Goal: Contribute content

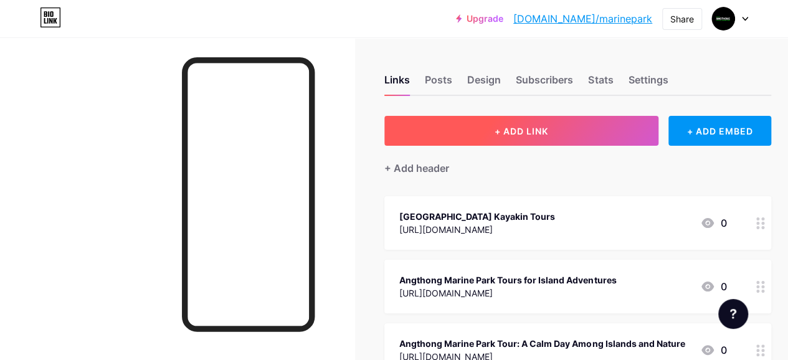
click at [450, 125] on button "+ ADD LINK" at bounding box center [521, 131] width 274 height 30
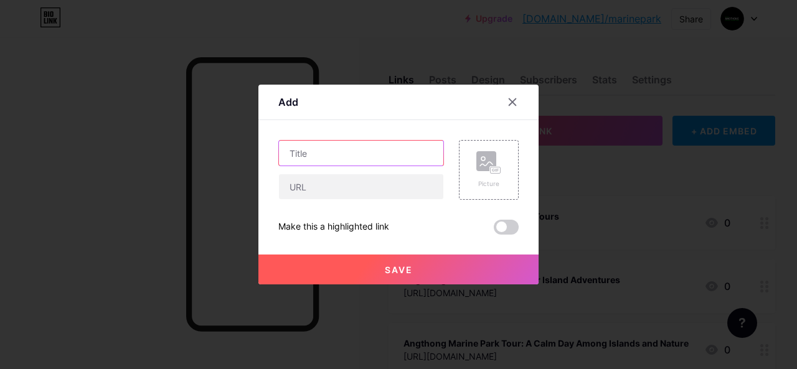
click at [367, 156] on input "text" at bounding box center [361, 153] width 164 height 25
paste input "[GEOGRAPHIC_DATA] [GEOGRAPHIC_DATA] [GEOGRAPHIC_DATA] Travel"
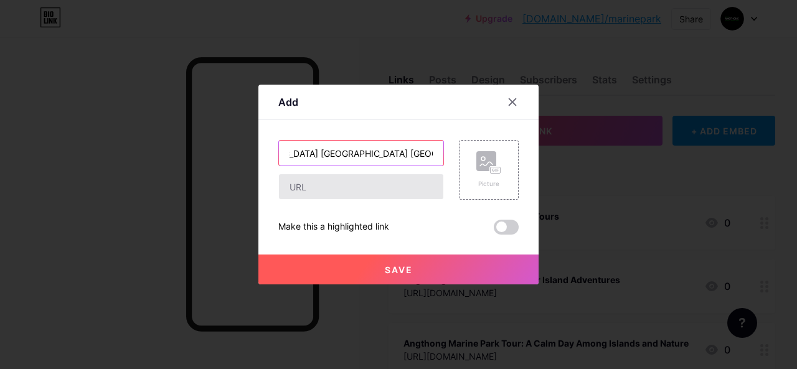
type input "[GEOGRAPHIC_DATA] [GEOGRAPHIC_DATA] [GEOGRAPHIC_DATA] Travel"
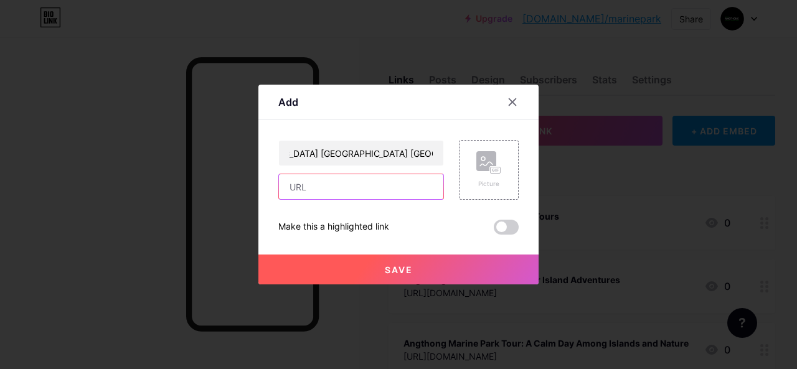
scroll to position [0, 0]
click at [395, 184] on input "text" at bounding box center [361, 186] width 164 height 25
paste input "[URL][DOMAIN_NAME]"
type input "[URL][DOMAIN_NAME]"
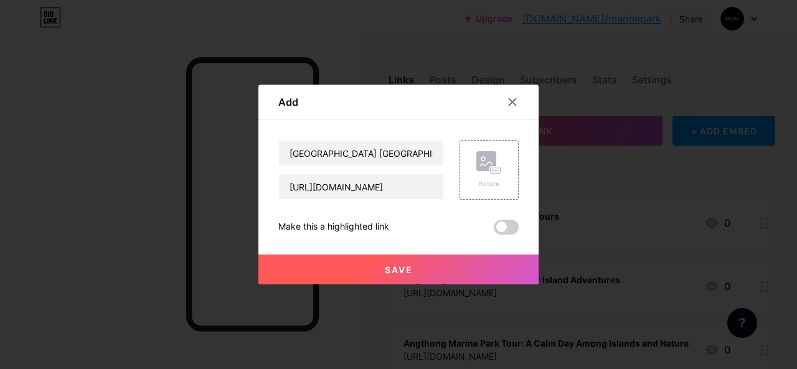
scroll to position [0, 0]
click at [413, 267] on button "Save" at bounding box center [398, 270] width 280 height 30
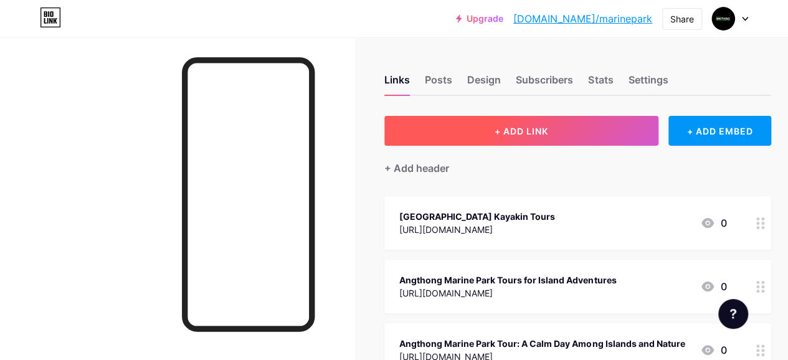
click at [446, 129] on button "+ ADD LINK" at bounding box center [521, 131] width 274 height 30
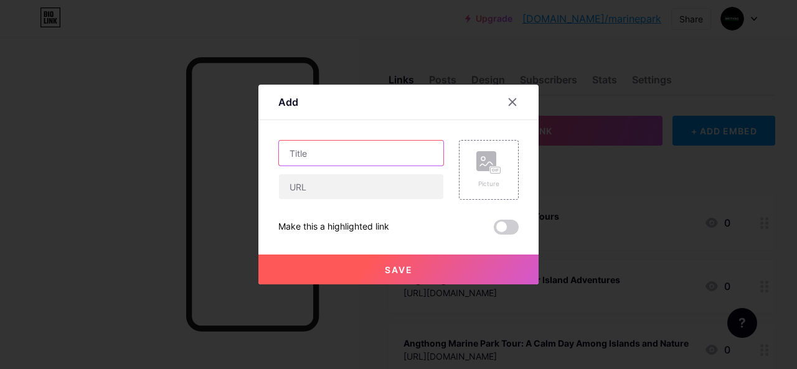
click at [397, 155] on input "text" at bounding box center [361, 153] width 164 height 25
paste input "[GEOGRAPHIC_DATA] [GEOGRAPHIC_DATA] [GEOGRAPHIC_DATA] Escape"
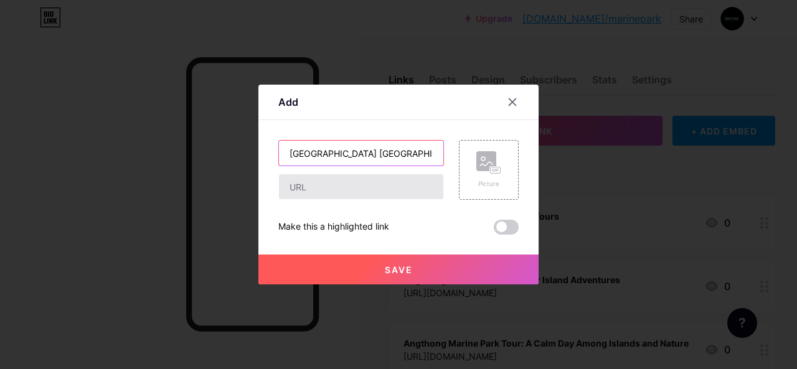
scroll to position [0, 74]
type input "[GEOGRAPHIC_DATA] [GEOGRAPHIC_DATA] [GEOGRAPHIC_DATA] Escape"
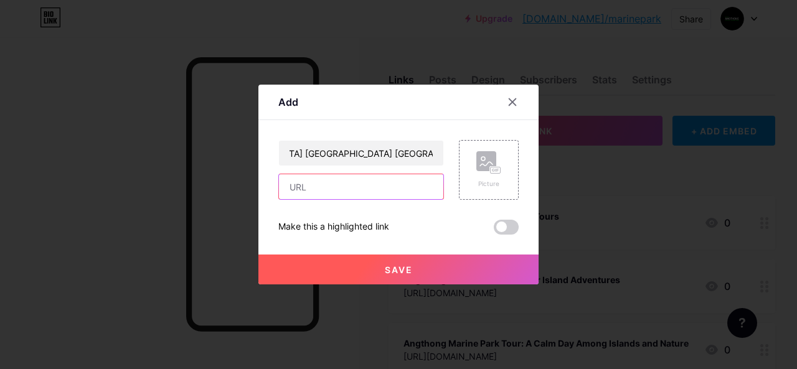
click at [407, 186] on input "text" at bounding box center [361, 186] width 164 height 25
paste input "[URL][DOMAIN_NAME]"
type input "[URL][DOMAIN_NAME]"
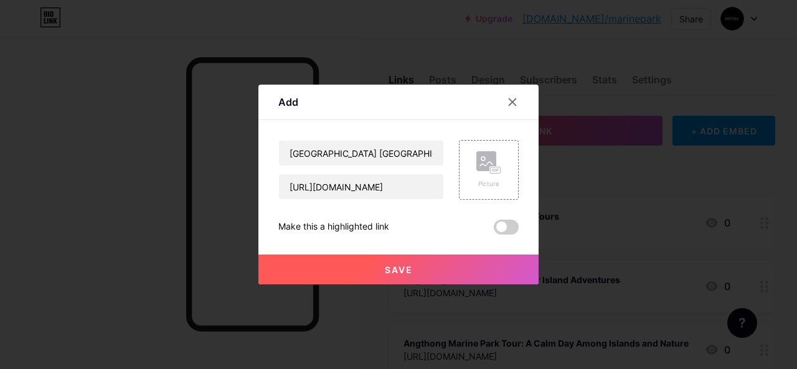
click at [438, 268] on button "Save" at bounding box center [398, 270] width 280 height 30
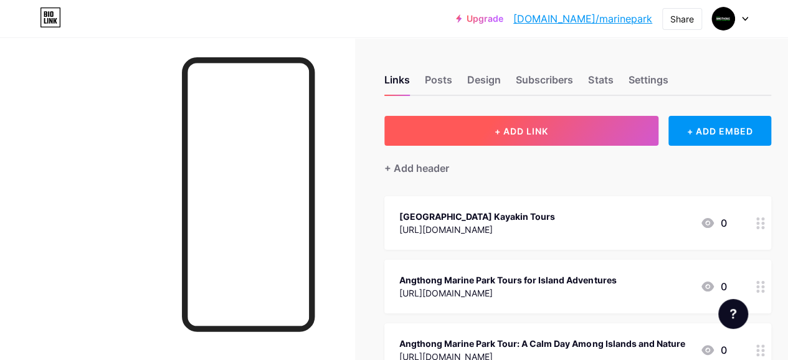
click at [437, 129] on button "+ ADD LINK" at bounding box center [521, 131] width 274 height 30
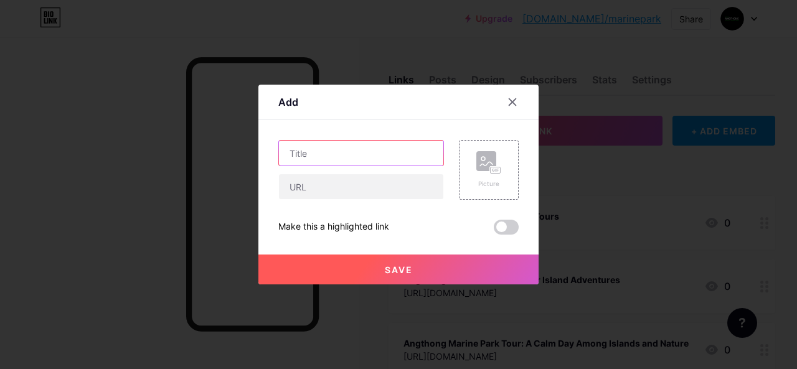
click at [351, 149] on input "text" at bounding box center [361, 153] width 164 height 25
paste input "Angthong National Marine Park Tour Booking Guide"
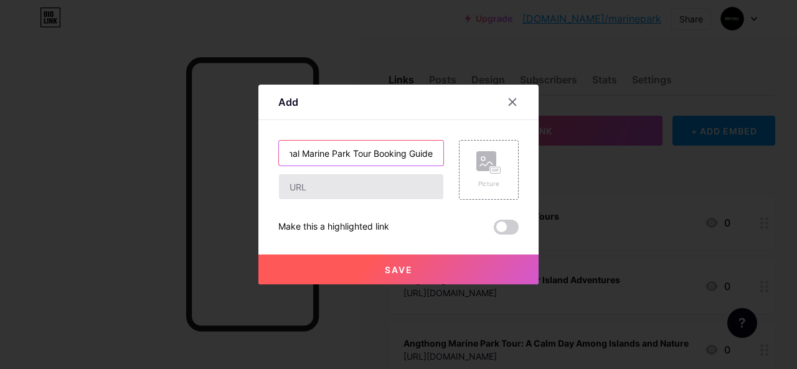
type input "Angthong National Marine Park Tour Booking Guide"
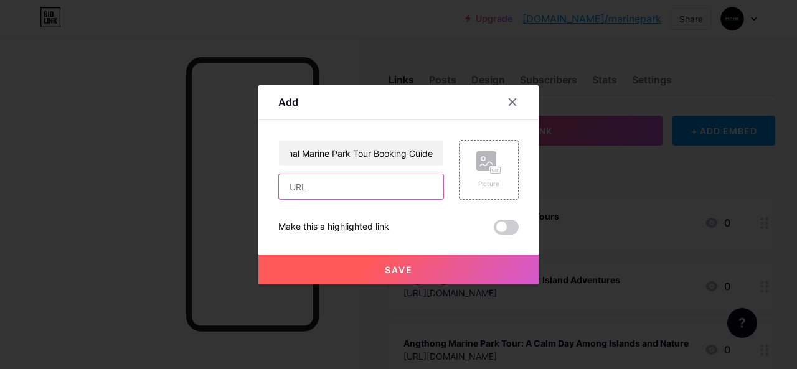
scroll to position [0, 0]
click at [352, 185] on input "text" at bounding box center [361, 186] width 164 height 25
paste input "[URL][DOMAIN_NAME]"
type input "[URL][DOMAIN_NAME]"
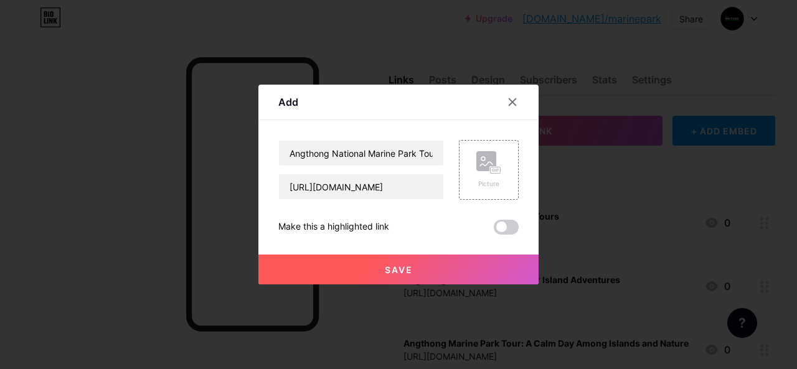
click at [426, 267] on button "Save" at bounding box center [398, 270] width 280 height 30
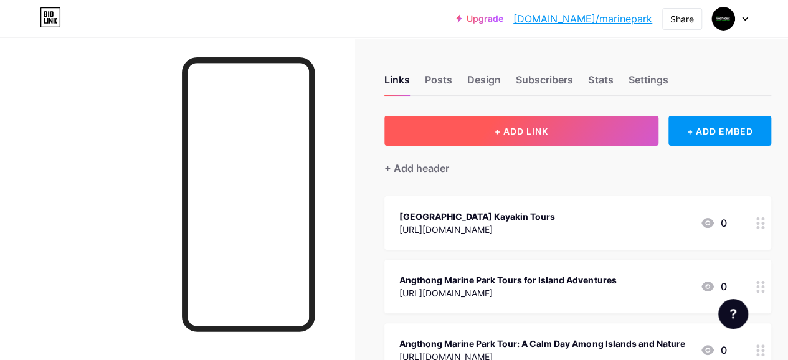
click at [463, 125] on button "+ ADD LINK" at bounding box center [521, 131] width 274 height 30
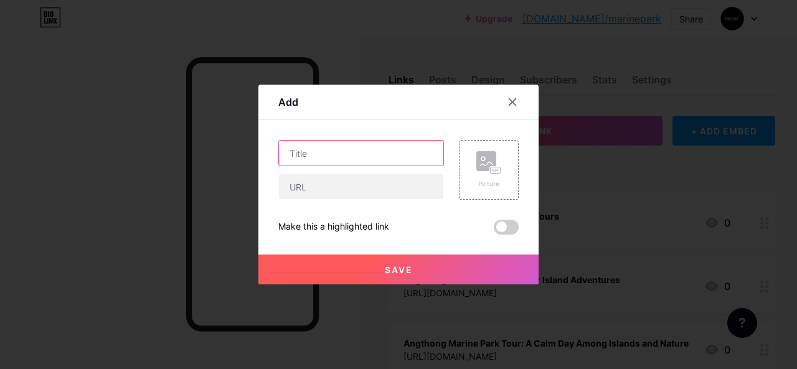
click at [362, 163] on input "text" at bounding box center [361, 153] width 164 height 25
paste input "[GEOGRAPHIC_DATA] Overnight Bungalow Stay"
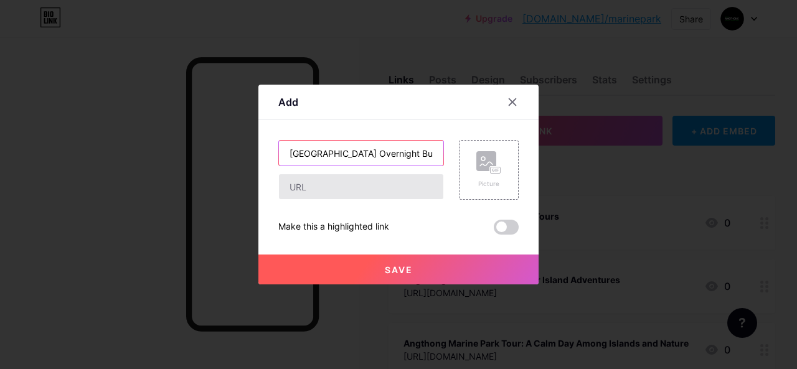
scroll to position [0, 54]
type input "[GEOGRAPHIC_DATA] Overnight Bungalow Stay"
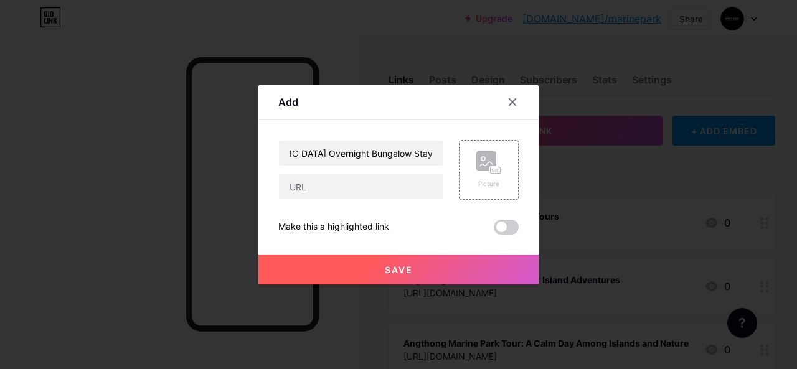
click at [371, 205] on div "[GEOGRAPHIC_DATA] Overnight Bungalow Stay Picture Make this a highlighted link …" at bounding box center [398, 187] width 240 height 95
click at [374, 194] on input "text" at bounding box center [361, 186] width 164 height 25
paste input "[URL][DOMAIN_NAME]"
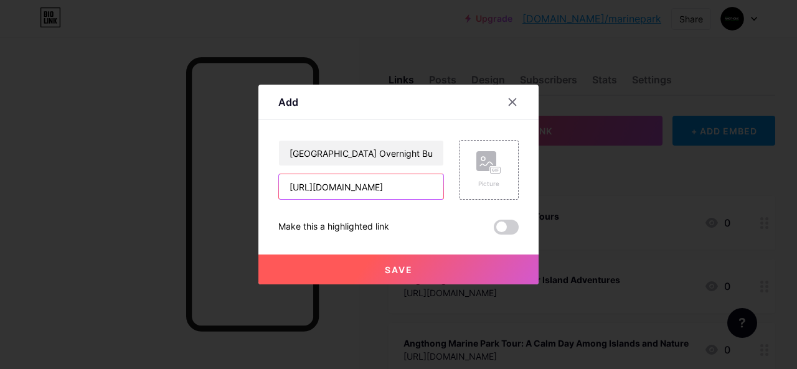
type input "[URL][DOMAIN_NAME]"
click at [447, 267] on button "Save" at bounding box center [398, 270] width 280 height 30
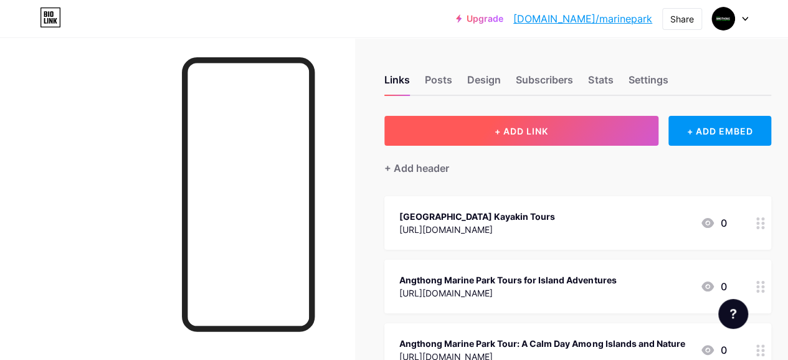
click at [464, 127] on button "+ ADD LINK" at bounding box center [521, 131] width 274 height 30
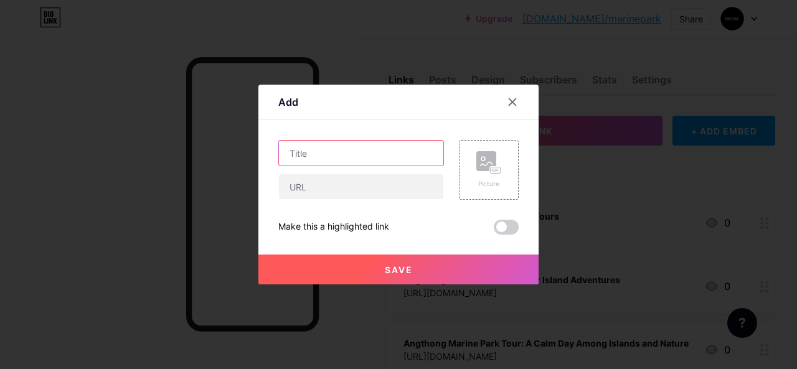
click at [380, 151] on input "text" at bounding box center [361, 153] width 164 height 25
paste input "[GEOGRAPHIC_DATA] Koh Samui Thailand Guide"
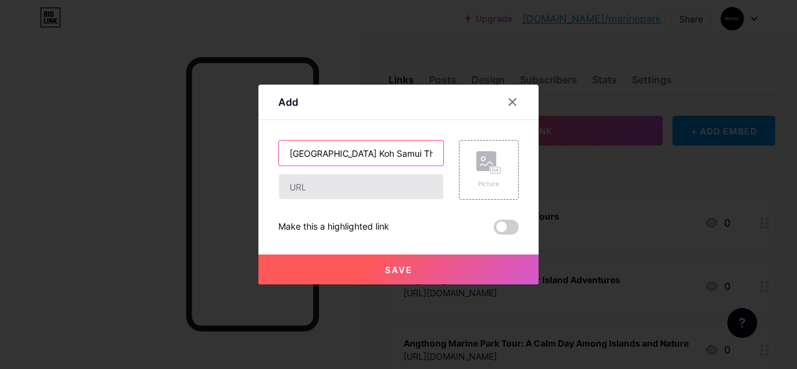
scroll to position [0, 57]
type input "[GEOGRAPHIC_DATA] Koh Samui Thailand Guide"
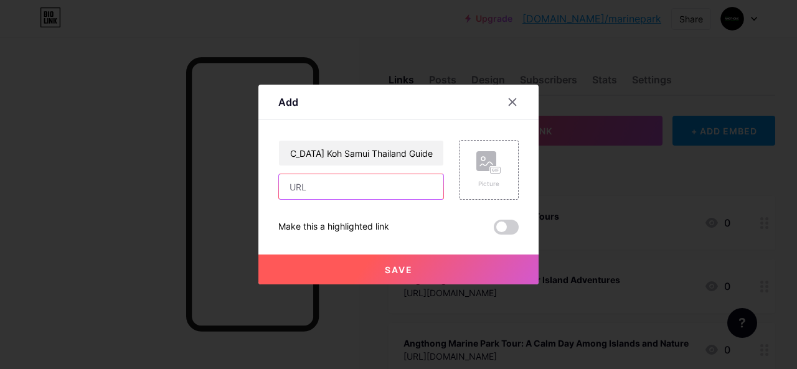
click at [384, 193] on input "text" at bounding box center [361, 186] width 164 height 25
paste input "[URL][DOMAIN_NAME]"
type input "[URL][DOMAIN_NAME]"
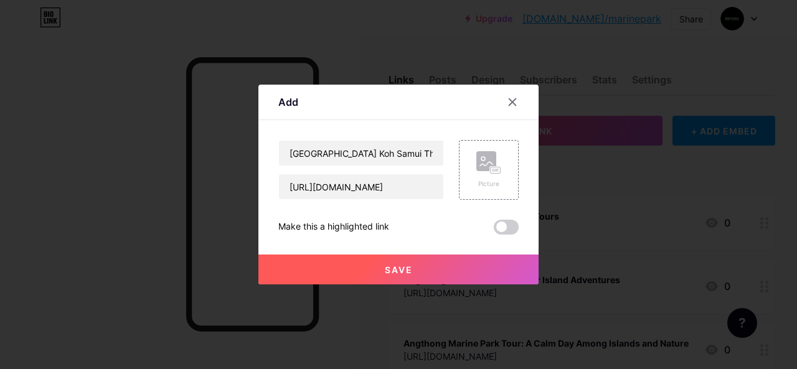
click at [452, 261] on button "Save" at bounding box center [398, 270] width 280 height 30
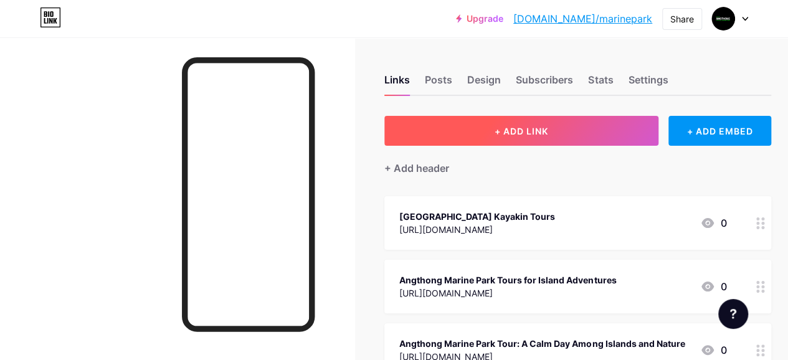
click at [443, 140] on button "+ ADD LINK" at bounding box center [521, 131] width 274 height 30
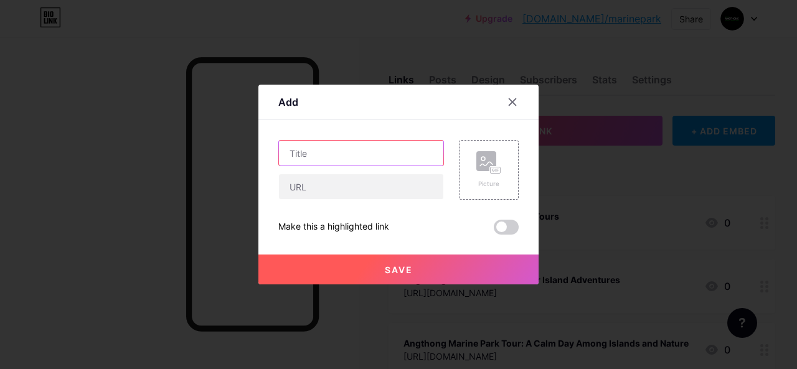
click at [346, 152] on input "text" at bounding box center [361, 153] width 164 height 25
paste input "[GEOGRAPHIC_DATA] Overnight Bungalow Stay"
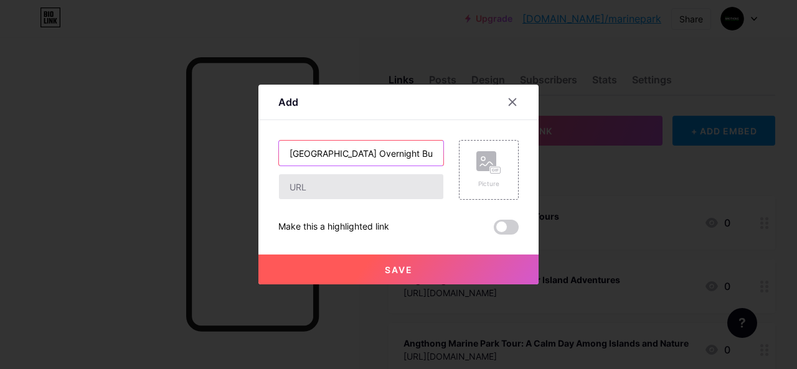
scroll to position [0, 54]
type input "[GEOGRAPHIC_DATA] Overnight Bungalow Stay"
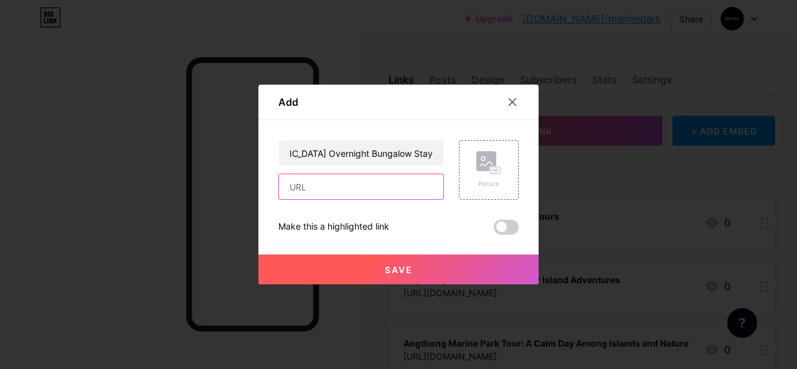
drag, startPoint x: 364, startPoint y: 200, endPoint x: 367, endPoint y: 190, distance: 10.4
click at [366, 197] on div "[GEOGRAPHIC_DATA] Overnight Bungalow Stay Picture Make this a highlighted link …" at bounding box center [398, 187] width 240 height 95
drag, startPoint x: 367, startPoint y: 190, endPoint x: 361, endPoint y: 190, distance: 6.8
click at [367, 190] on input "text" at bounding box center [361, 186] width 164 height 25
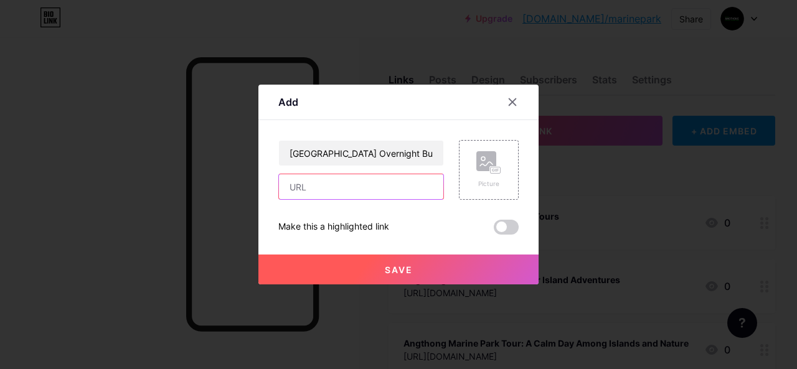
paste input "[URL][DOMAIN_NAME]"
type input "[URL][DOMAIN_NAME]"
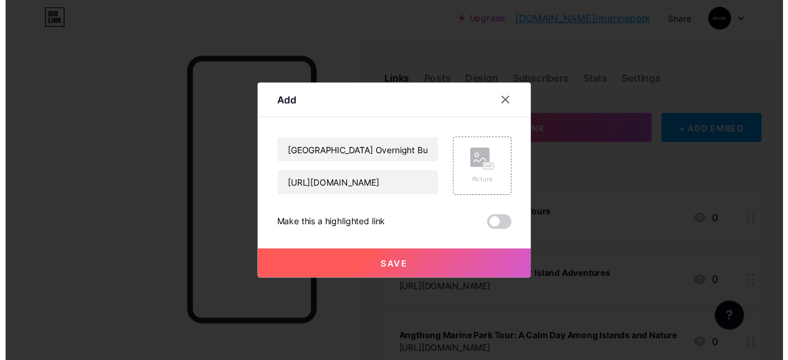
scroll to position [0, 0]
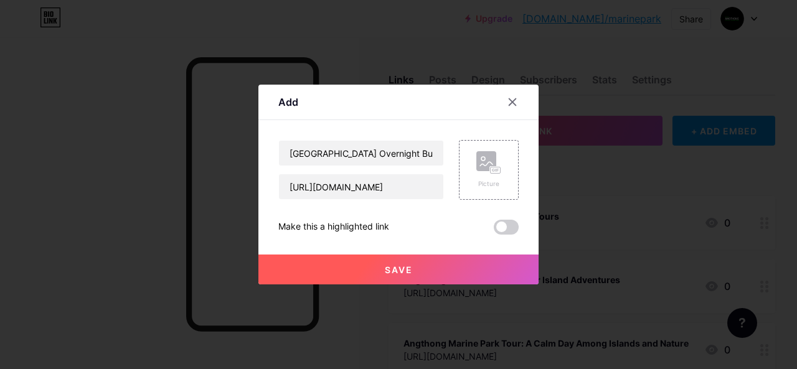
click at [417, 261] on button "Save" at bounding box center [398, 270] width 280 height 30
